Goal: Find specific page/section: Find specific page/section

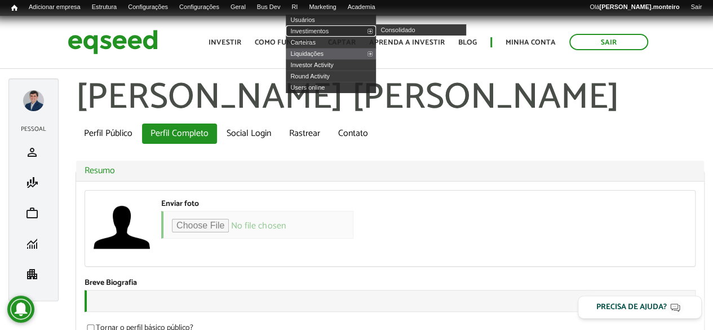
click at [325, 30] on link "Investimentos" at bounding box center [331, 30] width 90 height 11
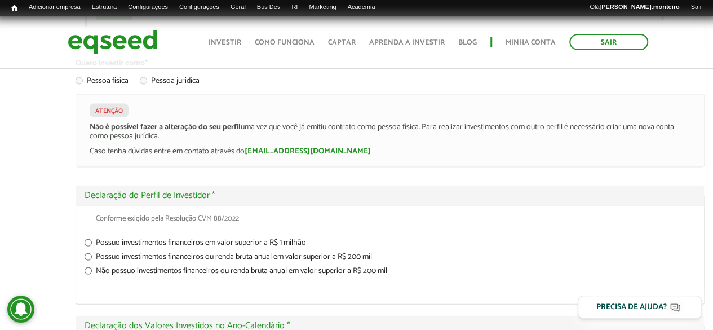
scroll to position [997, 0]
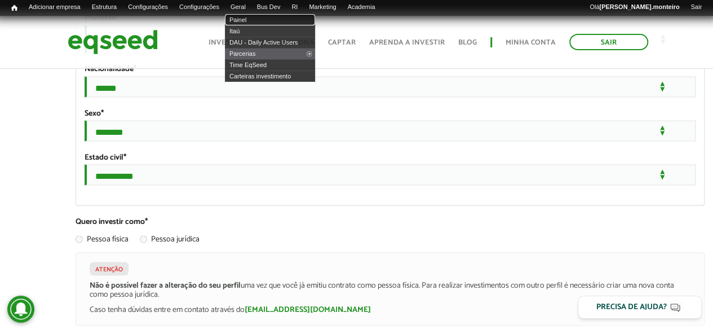
click at [255, 19] on link "Painel" at bounding box center [270, 19] width 90 height 11
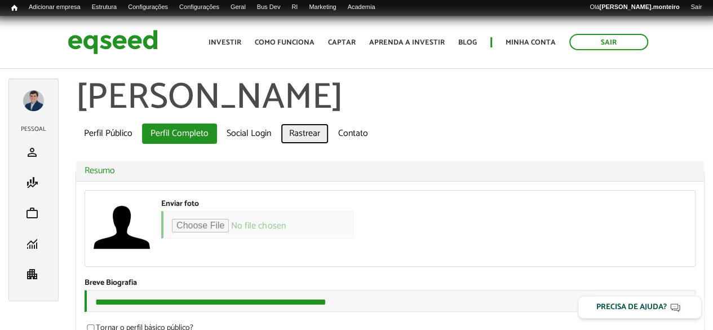
click at [312, 130] on link "Rastrear" at bounding box center [305, 133] width 48 height 20
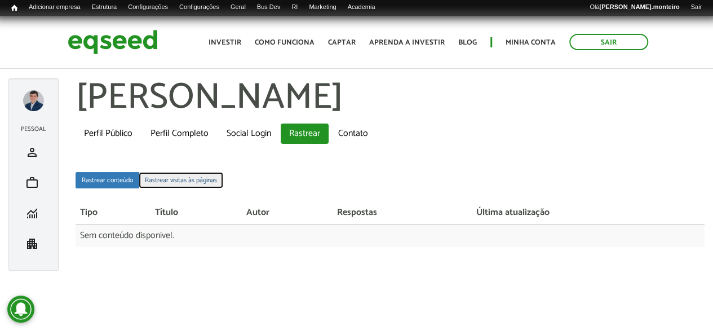
click at [196, 179] on link "Rastrear visitas às páginas" at bounding box center [181, 180] width 85 height 16
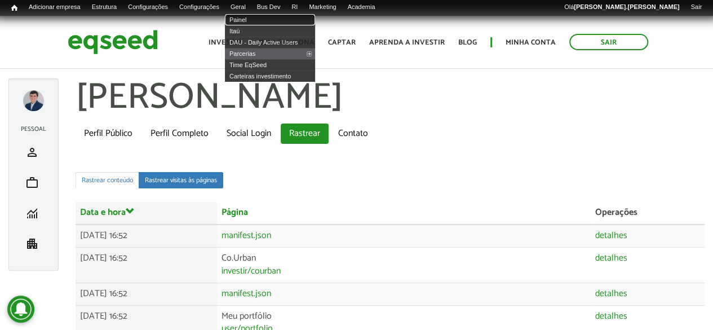
click at [254, 17] on link "Painel" at bounding box center [270, 19] width 90 height 11
